Goal: Find specific page/section: Find specific page/section

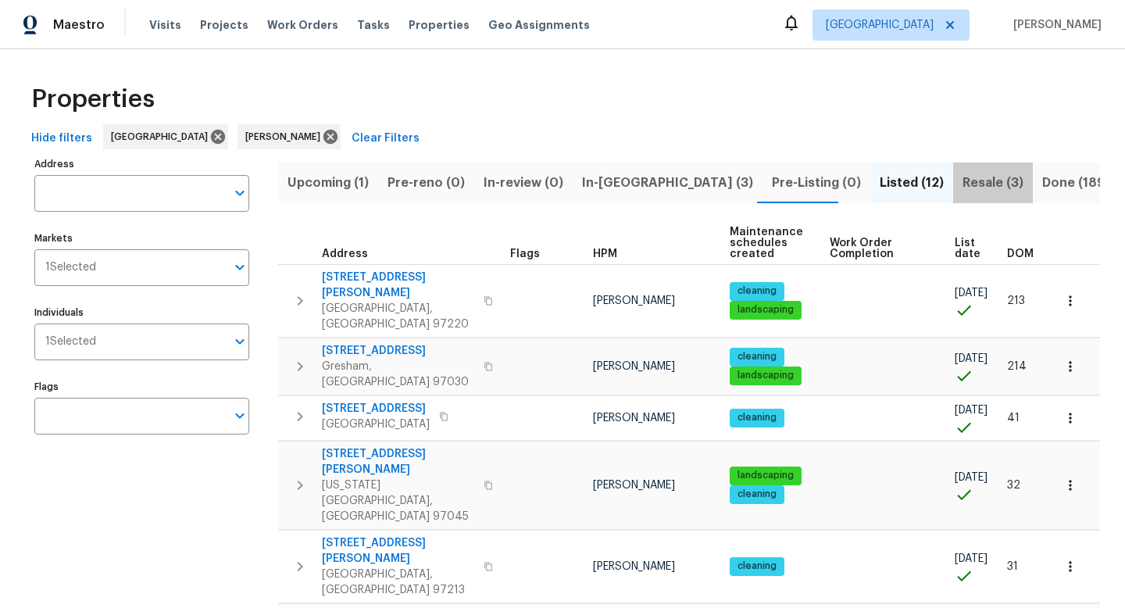
click at [962, 181] on span "Resale (3)" at bounding box center [992, 183] width 61 height 22
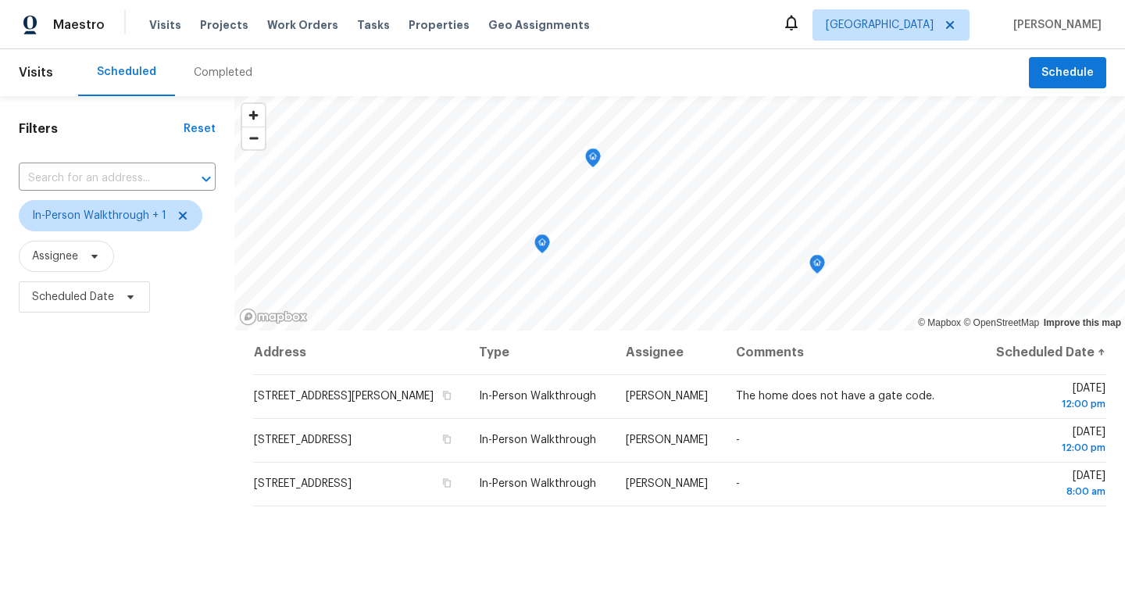
click at [55, 472] on div "Filters Reset ​ In-Person Walkthrough + 1 Assignee Scheduled Date" at bounding box center [117, 456] width 234 height 720
